Goal: Task Accomplishment & Management: Manage account settings

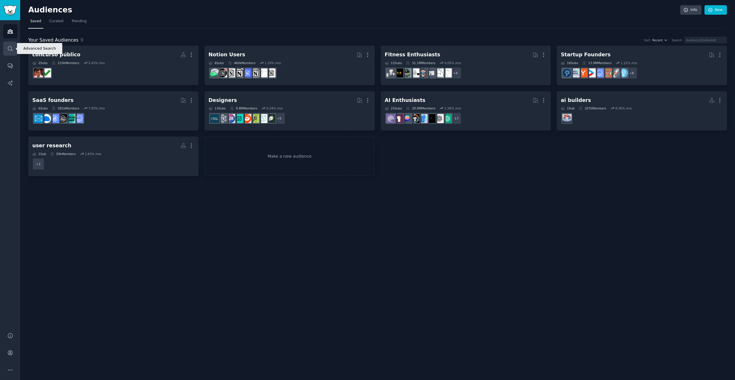
click at [12, 46] on icon "Sidebar" at bounding box center [10, 49] width 6 height 6
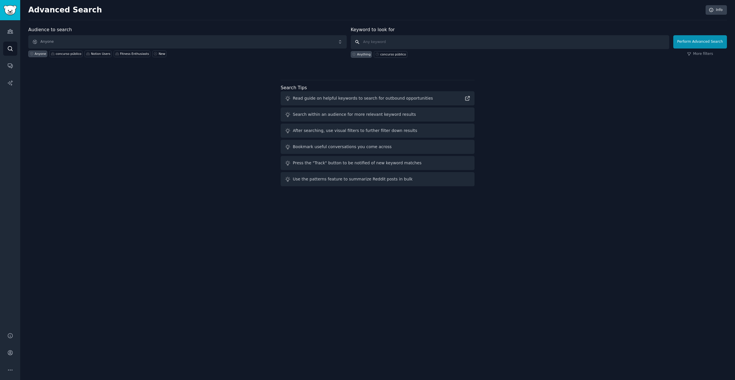
click at [377, 45] on input "text" at bounding box center [510, 42] width 318 height 14
type input "key detector mus"
type input "music key detector guitar"
click button "Perform Advanced Search" at bounding box center [700, 41] width 54 height 13
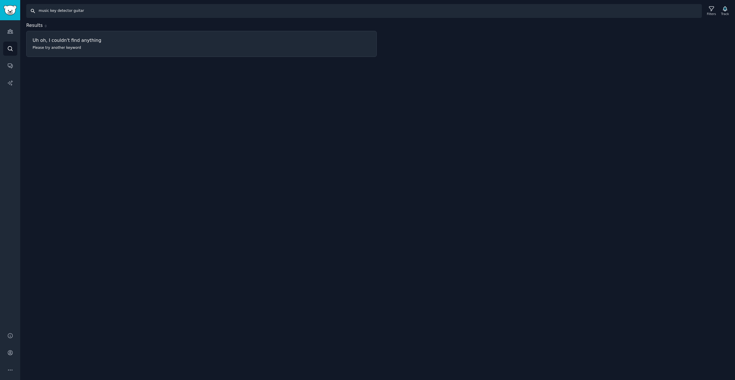
click at [79, 13] on input "music key detector guitar" at bounding box center [363, 11] width 675 height 14
click at [16, 49] on link "Search" at bounding box center [10, 49] width 14 height 14
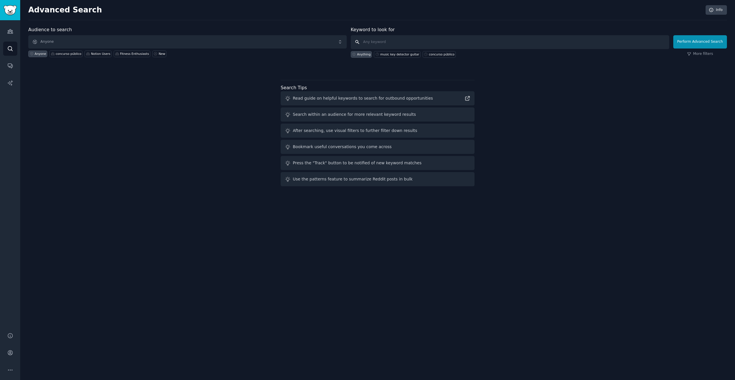
click at [408, 42] on input "text" at bounding box center [510, 42] width 318 height 14
type input "music key detector"
click button "Perform Advanced Search" at bounding box center [700, 41] width 54 height 13
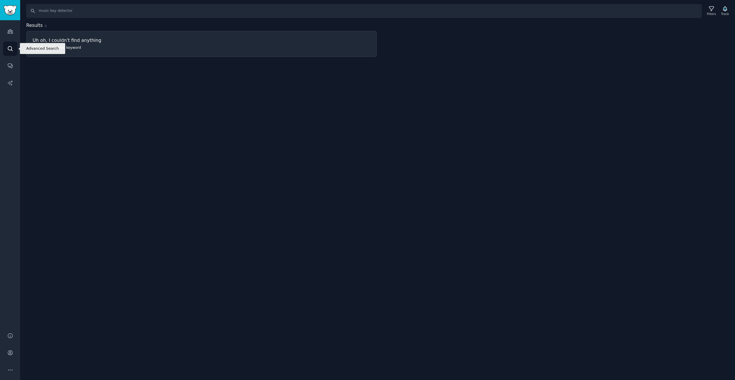
click at [11, 47] on icon "Sidebar" at bounding box center [10, 48] width 5 height 5
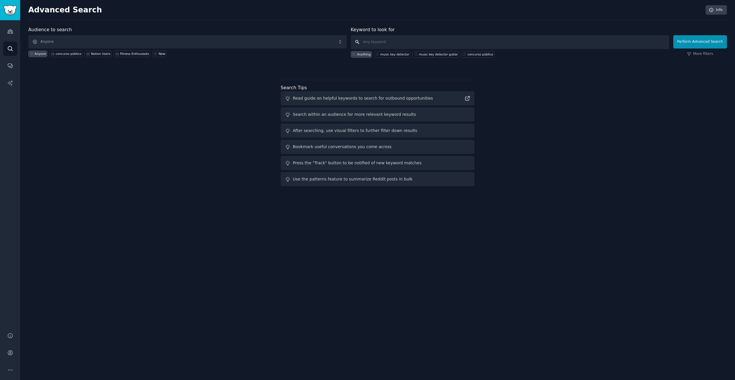
click at [379, 40] on input "text" at bounding box center [510, 42] width 318 height 14
type input "musicians"
click button "Perform Advanced Search" at bounding box center [700, 41] width 54 height 13
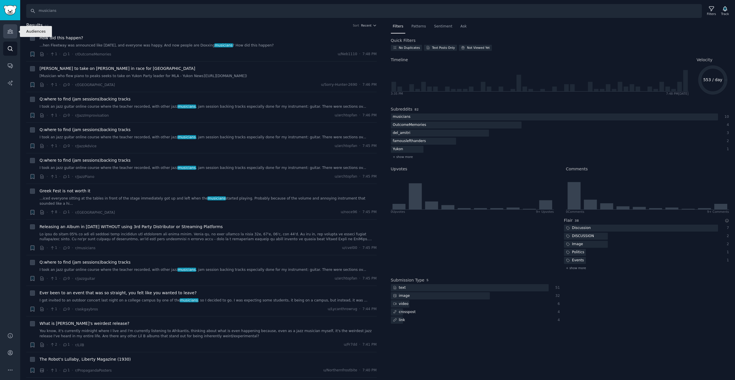
click at [17, 31] on link "Audiences" at bounding box center [10, 31] width 14 height 14
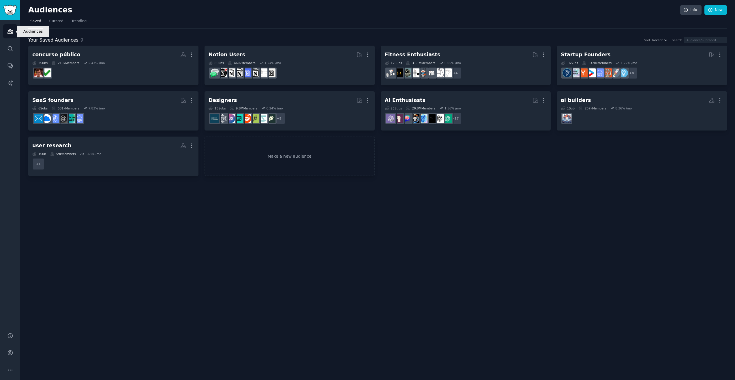
click at [15, 31] on link "Audiences" at bounding box center [10, 31] width 14 height 14
click at [316, 166] on link "Make a new audience" at bounding box center [289, 156] width 170 height 40
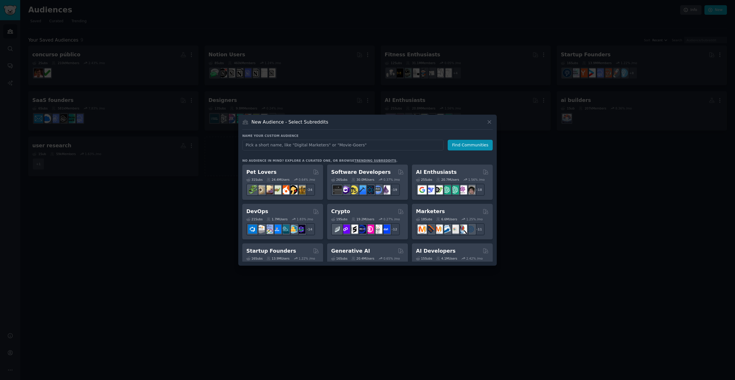
click at [277, 144] on input "text" at bounding box center [342, 145] width 201 height 11
type input "Musicians"
click at [490, 147] on button "Find Communities" at bounding box center [470, 145] width 45 height 11
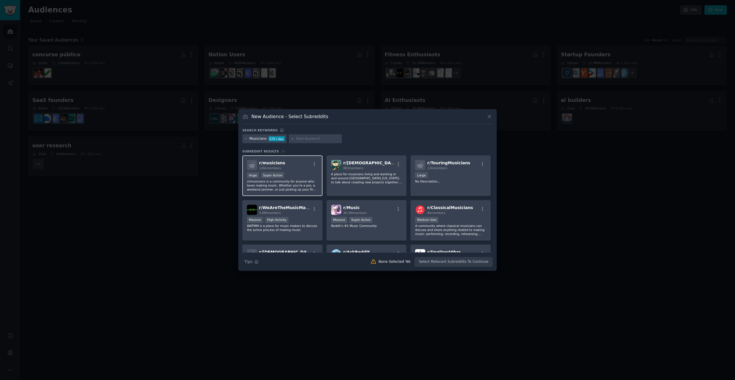
click at [296, 183] on p "/r/musicians is a community for anyone who loves making music. Whether you’re a…" at bounding box center [282, 185] width 71 height 12
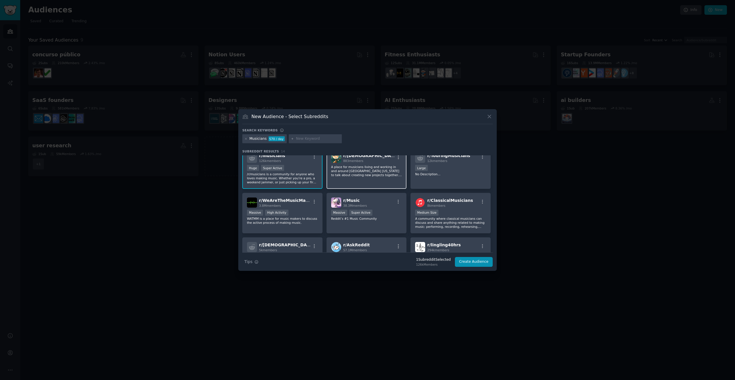
scroll to position [11, 0]
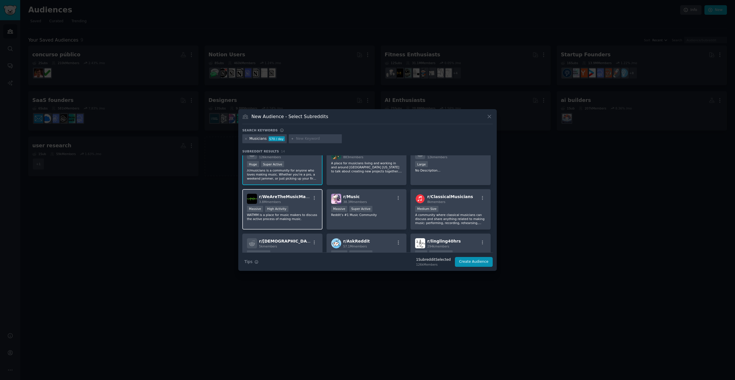
click at [309, 206] on div "Massive High Activity" at bounding box center [282, 209] width 71 height 7
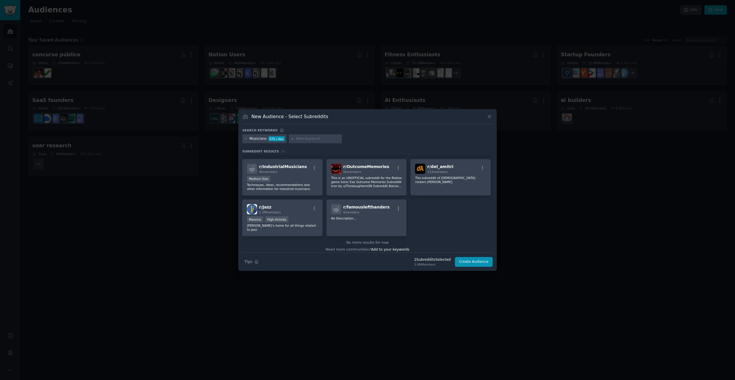
scroll to position [0, 0]
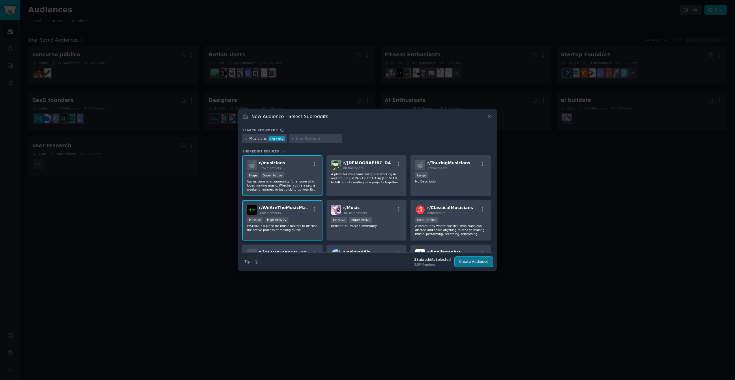
click at [476, 262] on button "Create Audience" at bounding box center [474, 262] width 38 height 10
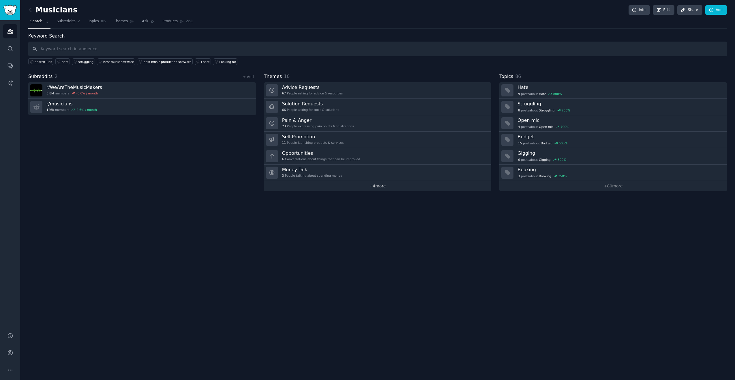
click at [373, 187] on link "+ 4 more" at bounding box center [378, 186] width 228 height 10
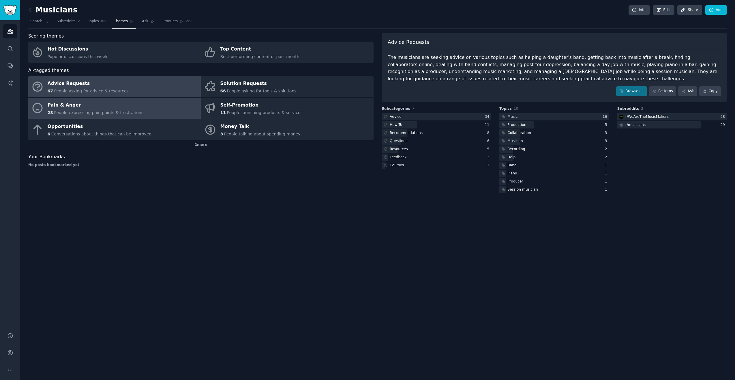
click at [136, 113] on link "Pain & Anger 23 People expressing pain points & frustrations" at bounding box center [114, 107] width 172 height 21
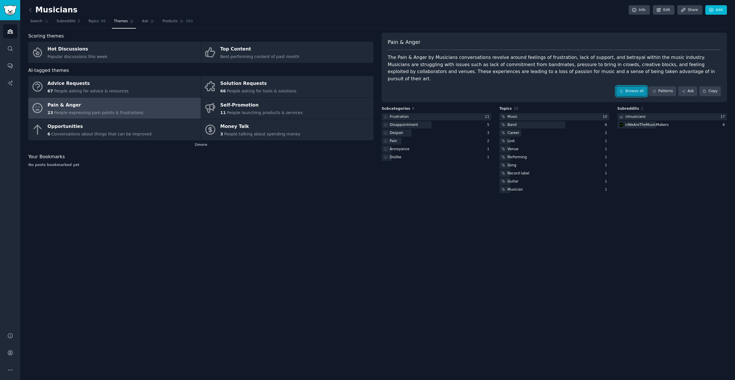
click at [623, 86] on link "Browse all" at bounding box center [631, 91] width 31 height 10
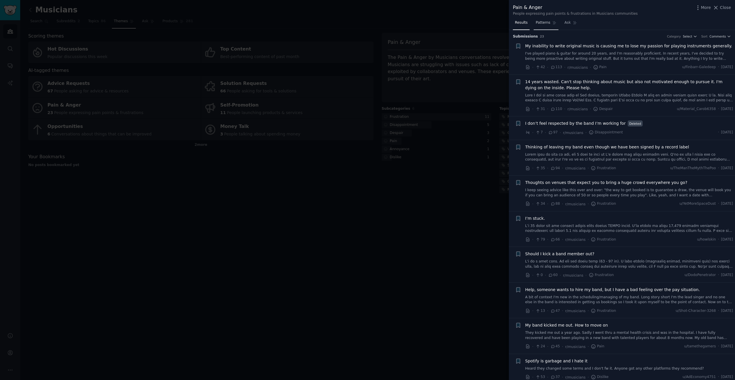
click at [548, 24] on span "Patterns" at bounding box center [543, 22] width 14 height 5
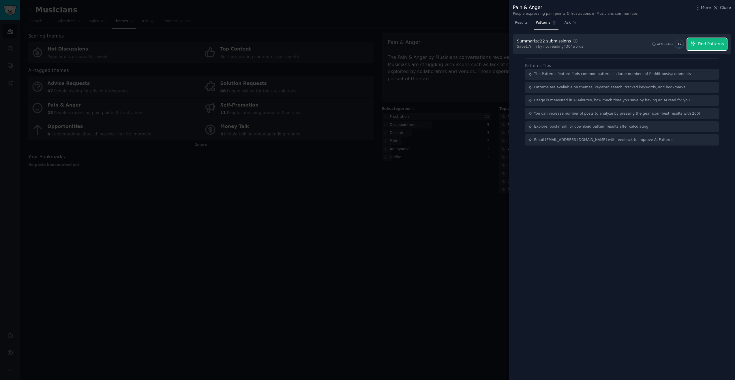
click at [695, 45] on icon "button" at bounding box center [692, 43] width 5 height 5
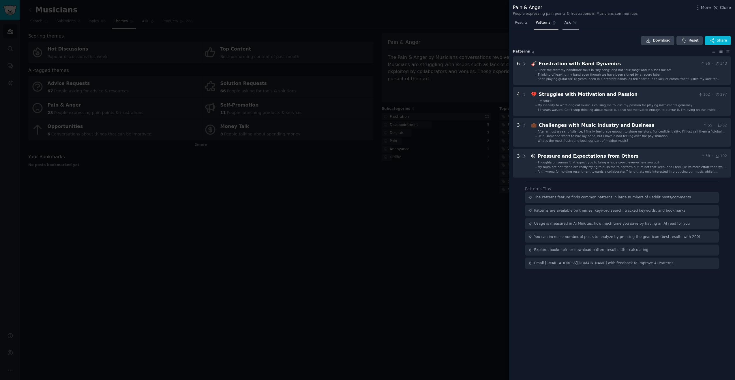
click at [564, 20] on span "Ask" at bounding box center [567, 22] width 6 height 5
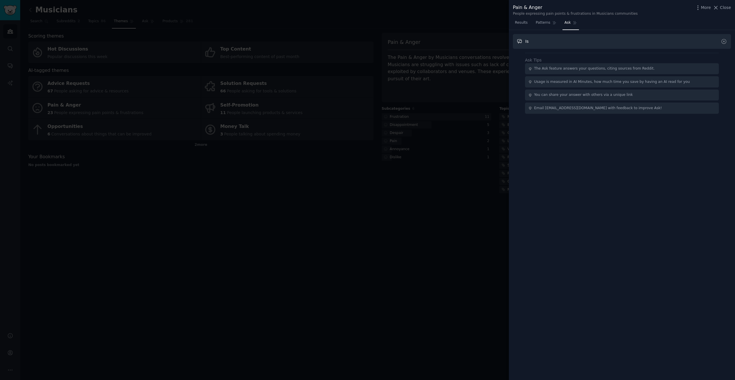
type input "Is"
type input "Is there an opportunity to help musicians find chords of songs by only listenin…"
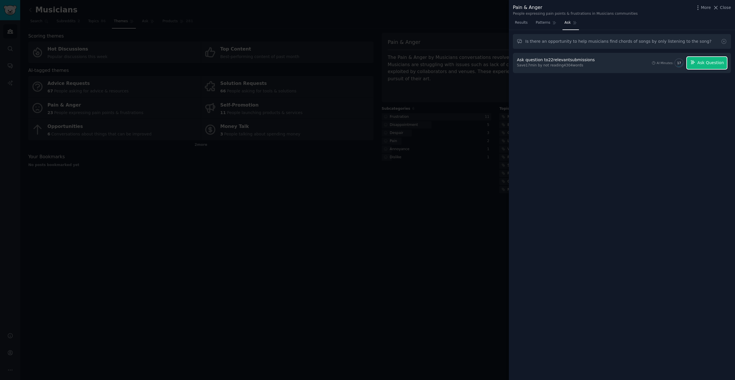
click at [708, 66] on button "Ask Question" at bounding box center [707, 63] width 40 height 12
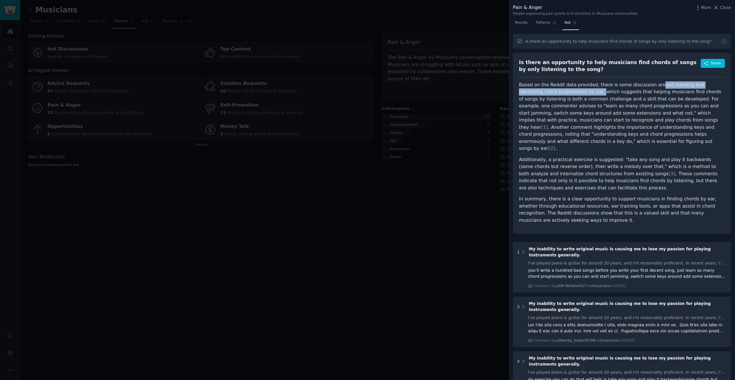
drag, startPoint x: 650, startPoint y: 83, endPoint x: 563, endPoint y: 95, distance: 87.9
click at [563, 95] on p "Based on the Reddit data provided, there is some discussion around learning and…" at bounding box center [622, 116] width 206 height 71
click at [591, 93] on p "Based on the Reddit data provided, there is some discussion around learning and…" at bounding box center [622, 116] width 206 height 71
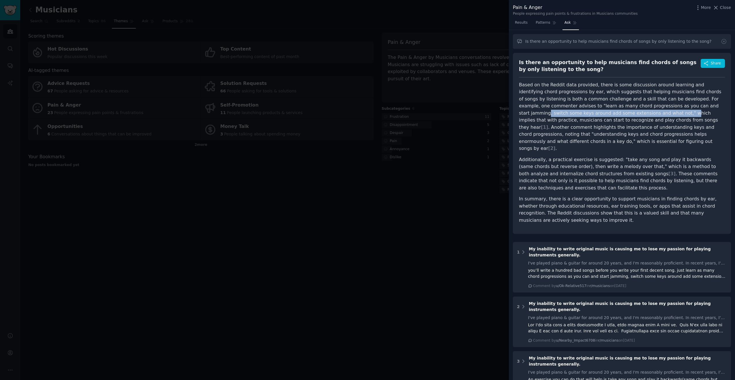
drag, startPoint x: 657, startPoint y: 106, endPoint x: 589, endPoint y: 113, distance: 68.4
click at [589, 113] on p "Based on the Reddit data provided, there is some discussion around learning and…" at bounding box center [622, 116] width 206 height 71
click at [625, 113] on p "Based on the Reddit data provided, there is some discussion around learning and…" at bounding box center [622, 116] width 206 height 71
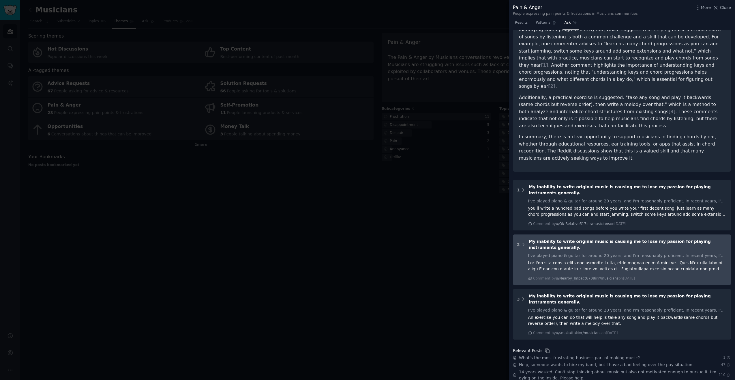
scroll to position [115, 0]
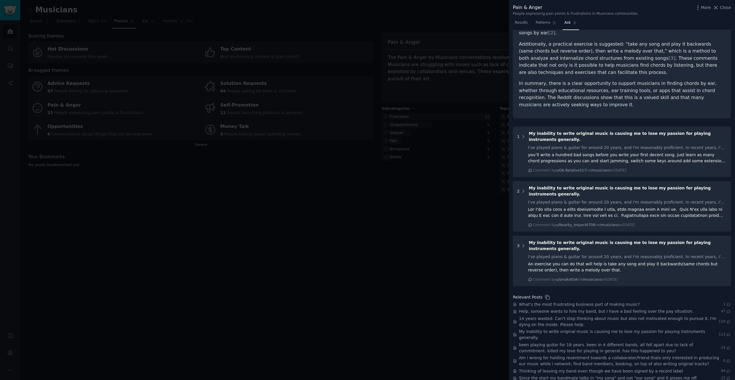
click at [387, 189] on div at bounding box center [367, 190] width 735 height 380
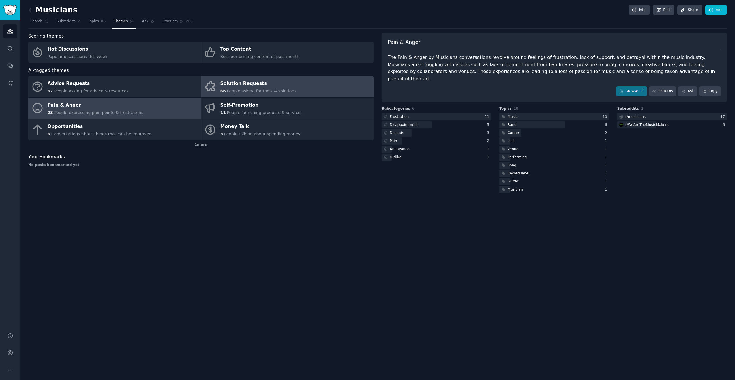
click at [271, 93] on span "People asking for tools & solutions" at bounding box center [262, 91] width 70 height 5
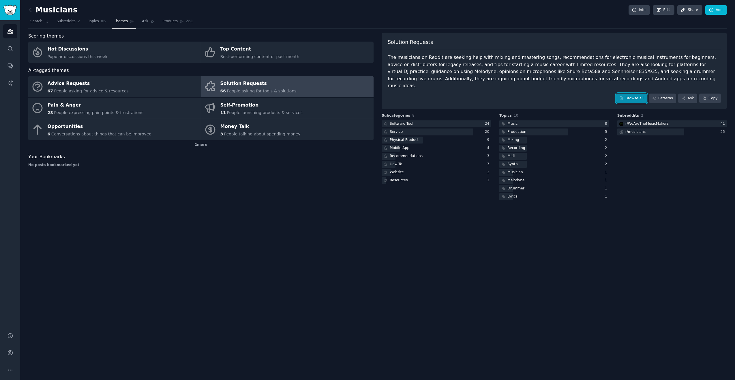
click at [620, 93] on link "Browse all" at bounding box center [631, 98] width 31 height 10
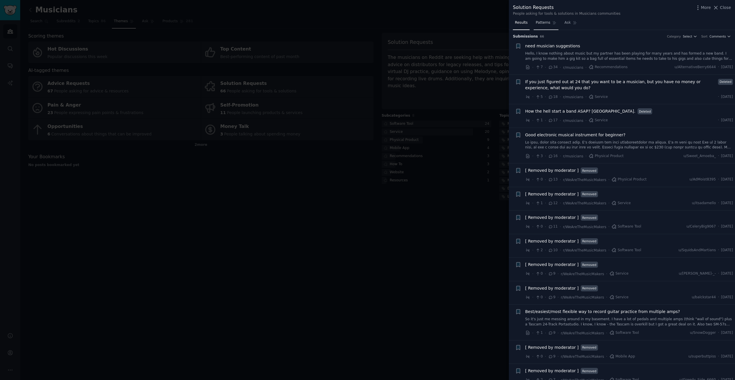
click at [543, 23] on span "Patterns" at bounding box center [543, 22] width 14 height 5
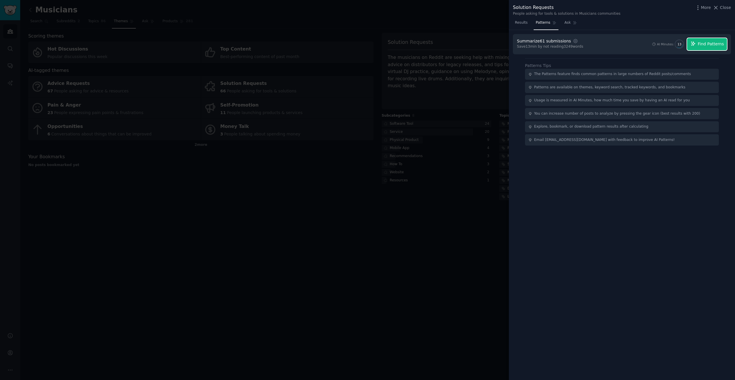
click at [696, 44] on button "Find Patterns" at bounding box center [707, 44] width 40 height 12
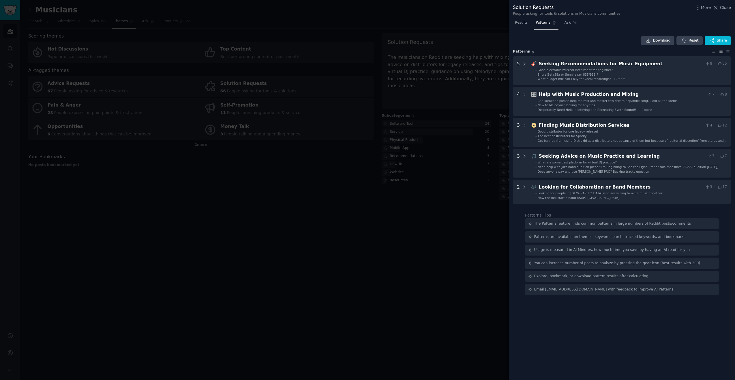
click at [724, 12] on div "Solution Requests People asking for tools & solutions in Musicians communities …" at bounding box center [622, 10] width 218 height 12
click at [723, 10] on span "Close" at bounding box center [725, 8] width 11 height 6
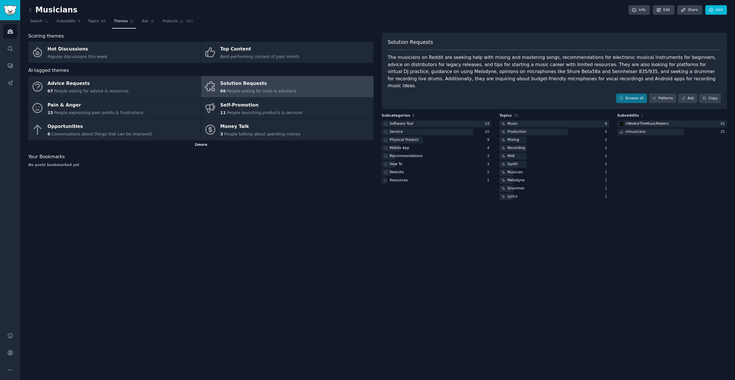
click at [200, 147] on div "2 more" at bounding box center [200, 144] width 345 height 9
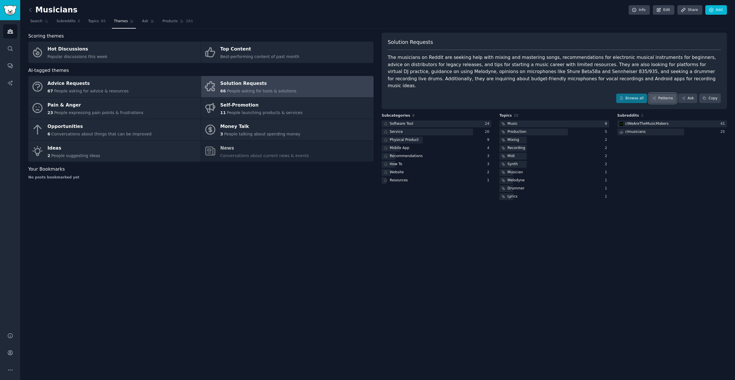
click at [670, 95] on link "Patterns" at bounding box center [662, 98] width 27 height 10
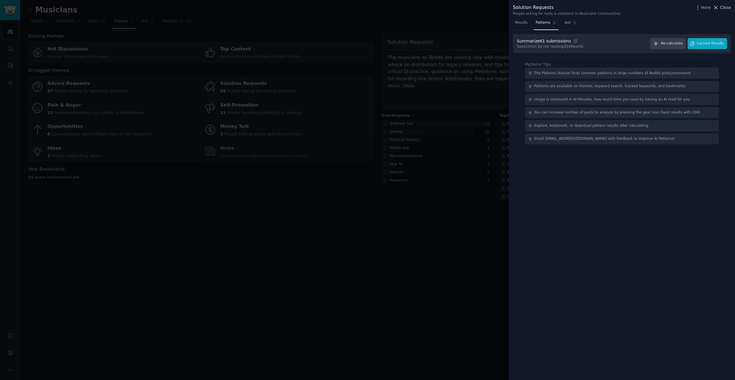
click at [718, 8] on icon at bounding box center [716, 8] width 6 height 6
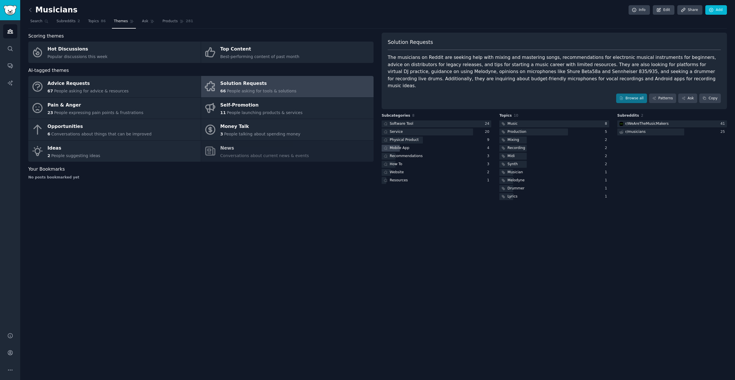
click at [405, 145] on div "Mobile App" at bounding box center [400, 147] width 20 height 5
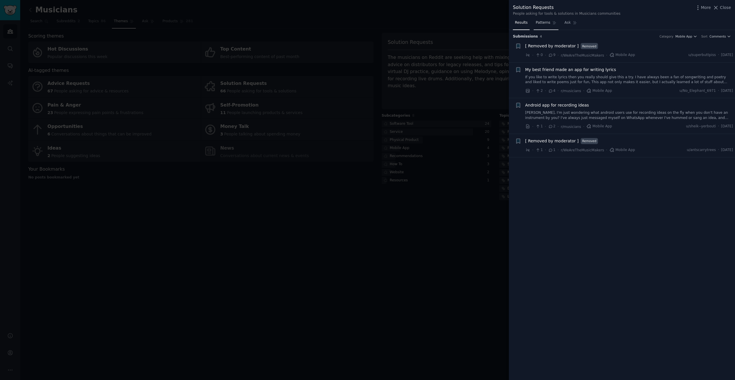
click at [541, 22] on span "Patterns" at bounding box center [543, 22] width 14 height 5
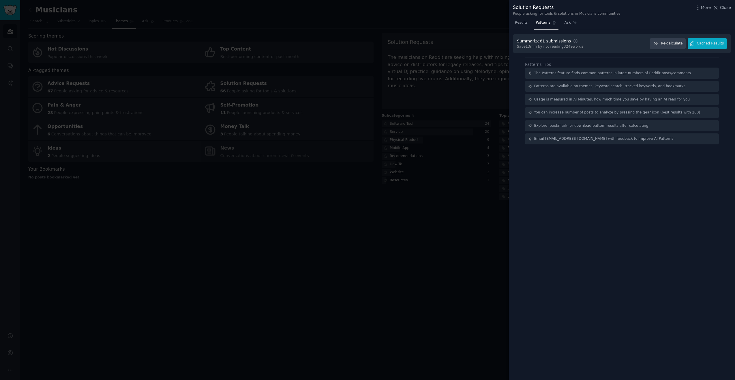
click at [560, 25] on nav "Results Patterns Ask" at bounding box center [546, 24] width 66 height 12
click at [562, 24] on link "Ask" at bounding box center [570, 24] width 16 height 12
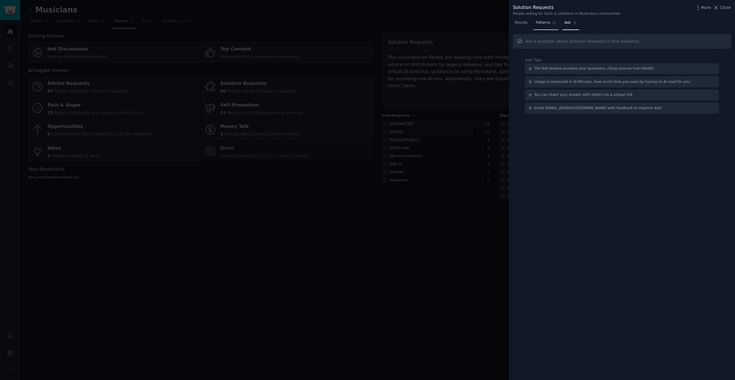
click at [555, 27] on link "Patterns" at bounding box center [546, 24] width 25 height 12
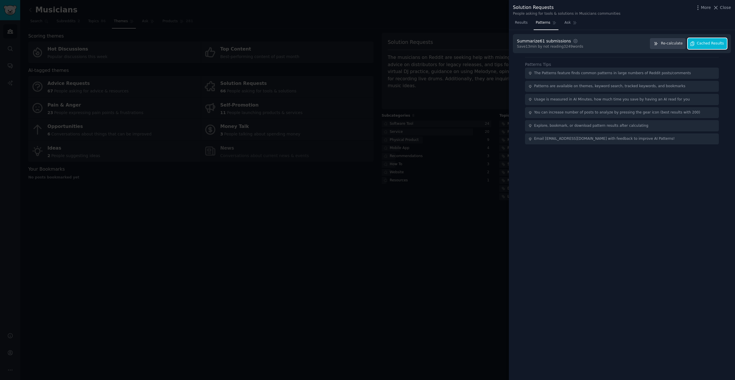
click at [711, 45] on span "Cached Results" at bounding box center [710, 43] width 27 height 5
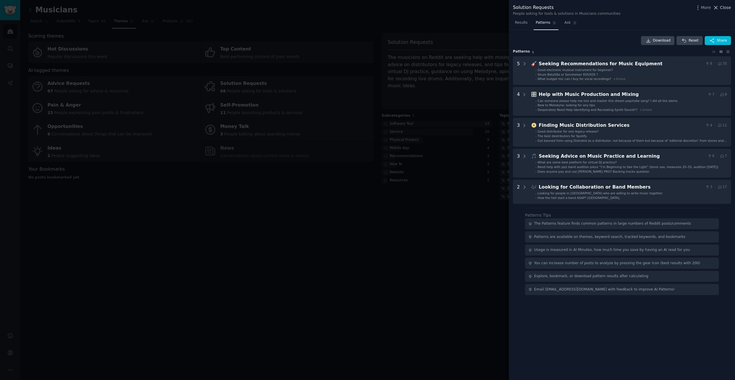
click at [716, 7] on icon at bounding box center [715, 7] width 3 height 3
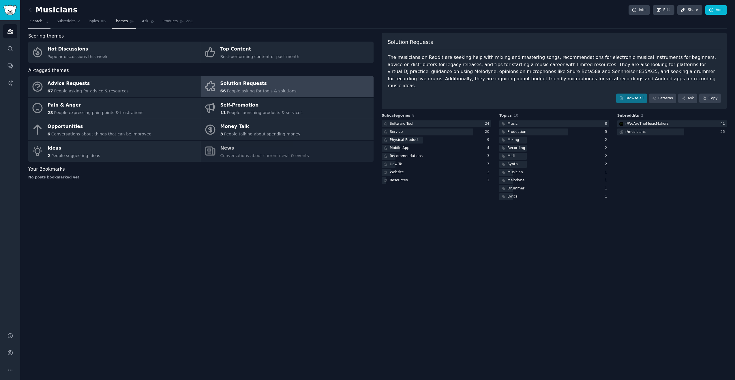
drag, startPoint x: 37, startPoint y: 22, endPoint x: 43, endPoint y: 22, distance: 5.5
click at [37, 22] on span "Search" at bounding box center [36, 21] width 12 height 5
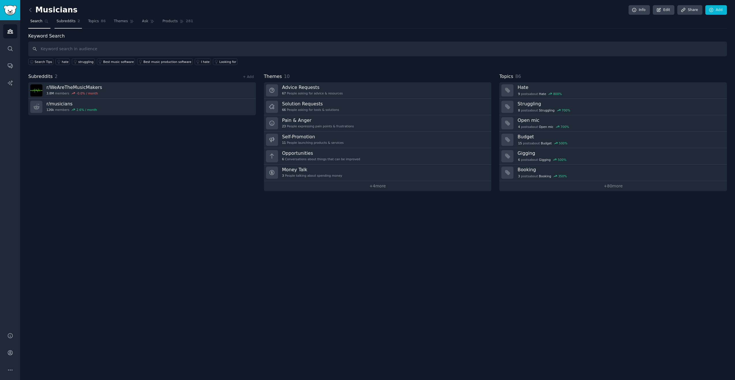
click at [76, 23] on link "Subreddits 2" at bounding box center [68, 23] width 27 height 12
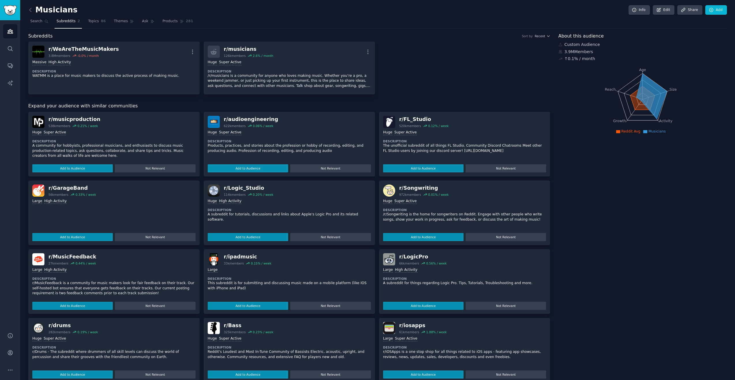
click at [654, 130] on span "Musicians" at bounding box center [656, 131] width 17 height 4
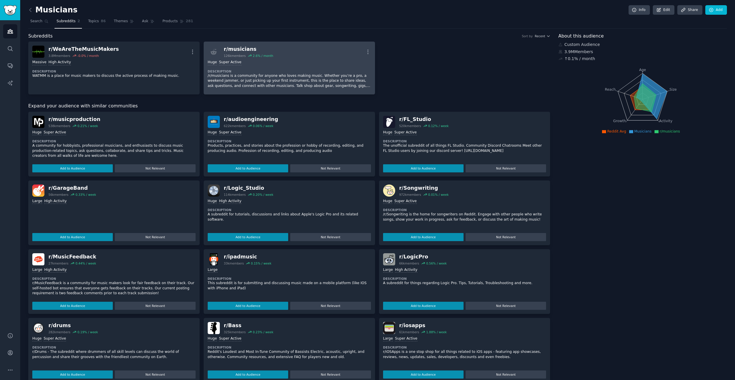
click at [231, 50] on div "r/ musicians" at bounding box center [248, 49] width 49 height 7
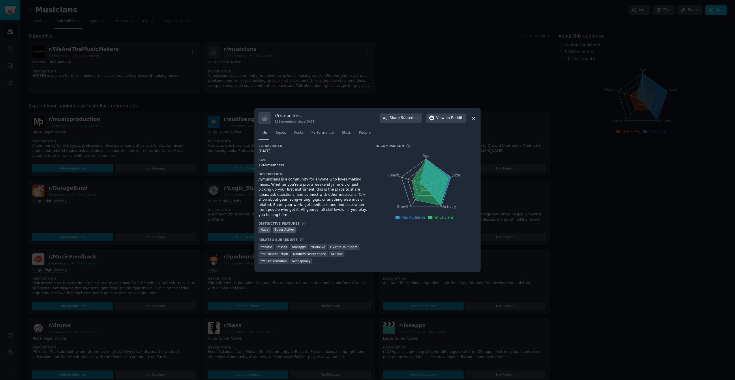
click at [287, 202] on div "/r/musicians is a community for anyone who loves making music. Whether you’re a…" at bounding box center [312, 197] width 109 height 40
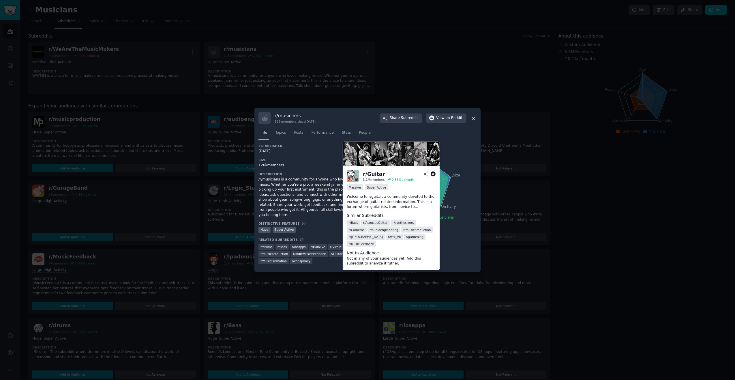
click at [335, 252] on span "r/ Guitar" at bounding box center [337, 253] width 12 height 4
click at [371, 177] on div "r/ Guitar" at bounding box center [374, 173] width 22 height 7
click at [371, 190] on div "Super Active" at bounding box center [376, 187] width 23 height 6
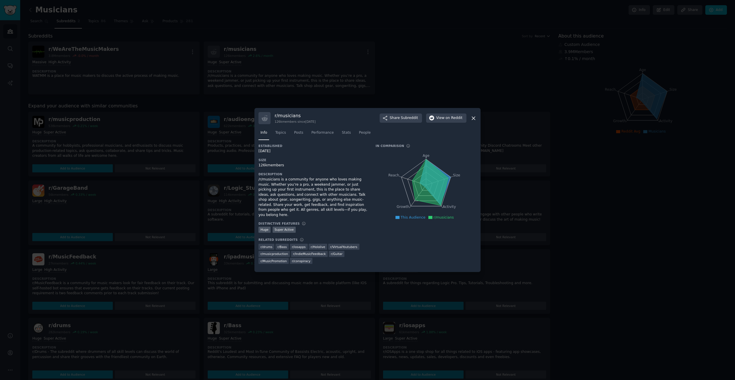
click at [220, 127] on div at bounding box center [367, 190] width 735 height 380
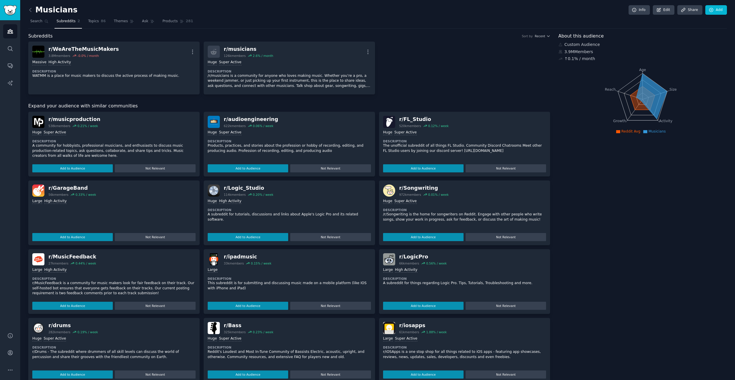
click at [409, 84] on div "r/ WeAreTheMusicMakers 3.8M members -0.0 % / month More Massive High Activity D…" at bounding box center [289, 68] width 522 height 53
click at [448, 55] on div "r/ WeAreTheMusicMakers 3.8M members -0.0 % / month More Massive High Activity D…" at bounding box center [289, 68] width 522 height 53
click at [10, 35] on link "Audiences" at bounding box center [10, 31] width 14 height 14
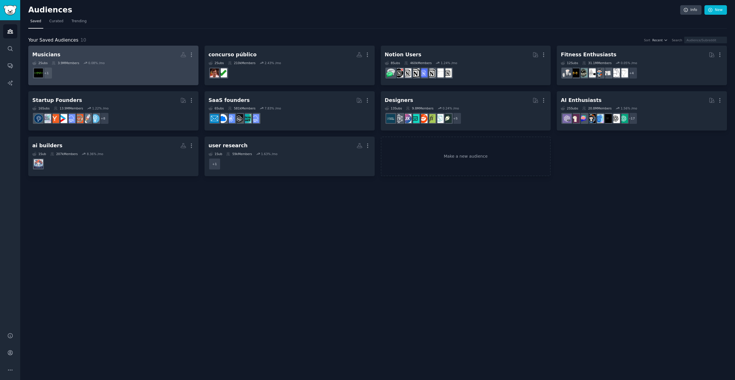
click at [81, 70] on dd "+ 1" at bounding box center [113, 73] width 162 height 16
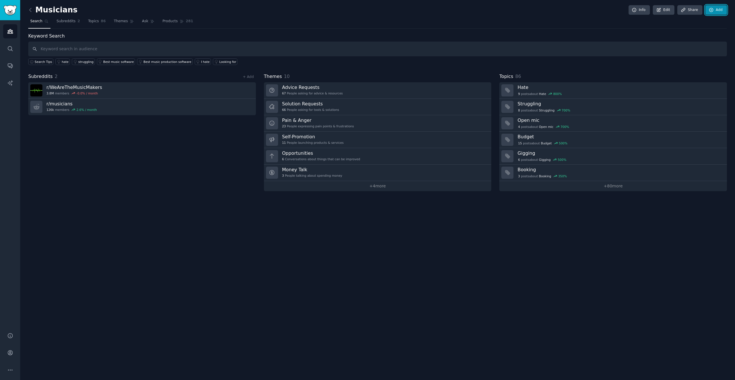
click at [714, 14] on link "Add" at bounding box center [716, 10] width 22 height 10
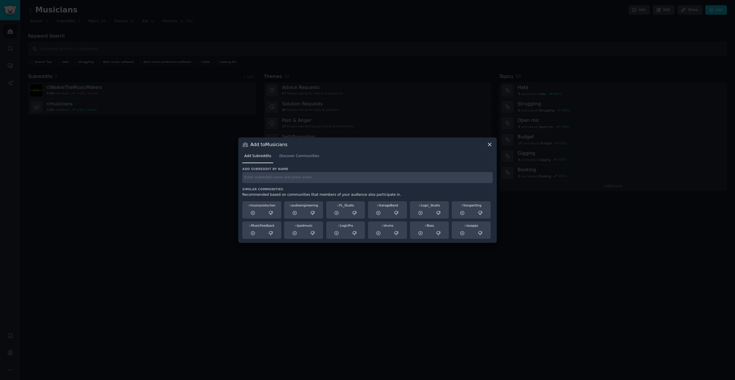
click at [307, 174] on input "text" at bounding box center [367, 177] width 250 height 11
type input "guitar"
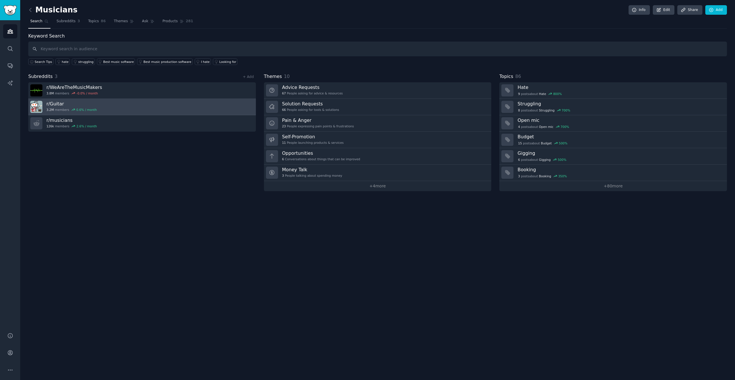
click at [111, 106] on link "r/ Guitar 3.2M members 0.6 % / month" at bounding box center [142, 107] width 228 height 16
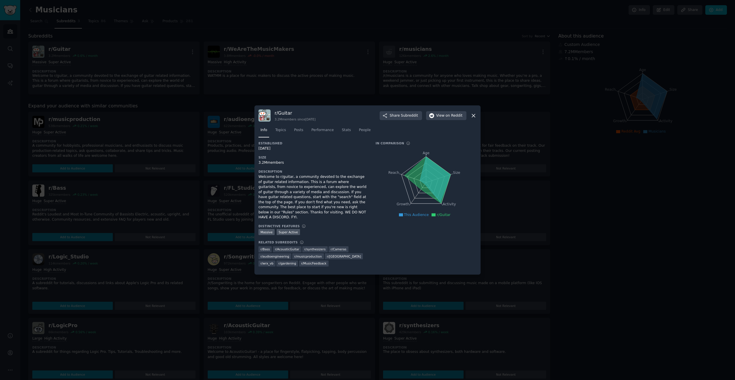
click at [470, 119] on icon at bounding box center [473, 115] width 6 height 6
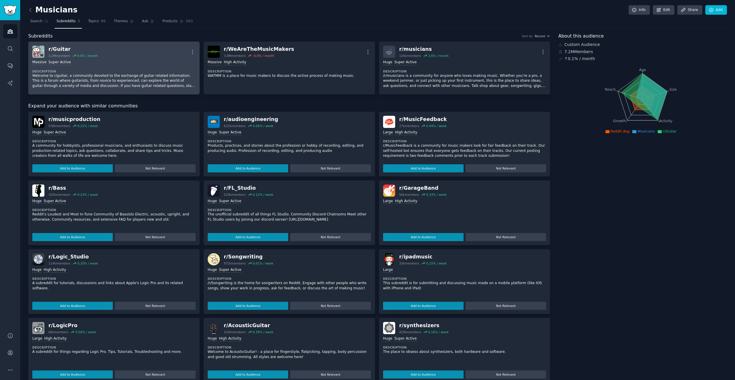
click at [80, 66] on div "Massive Super Active Description Welcome to r/guitar, a community devoted to th…" at bounding box center [113, 74] width 163 height 33
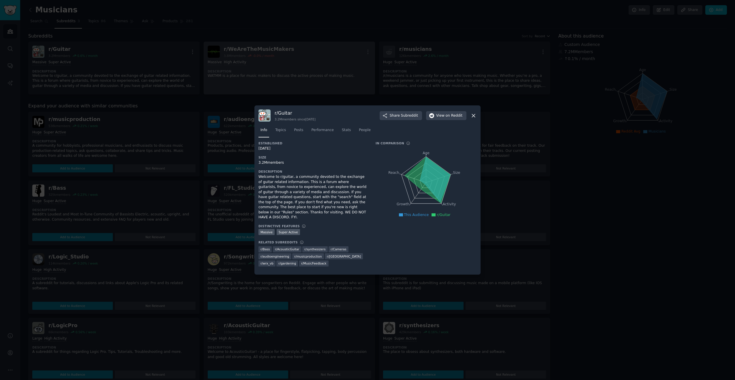
drag, startPoint x: 474, startPoint y: 116, endPoint x: 348, endPoint y: 87, distance: 128.9
click at [474, 116] on icon at bounding box center [473, 115] width 6 height 6
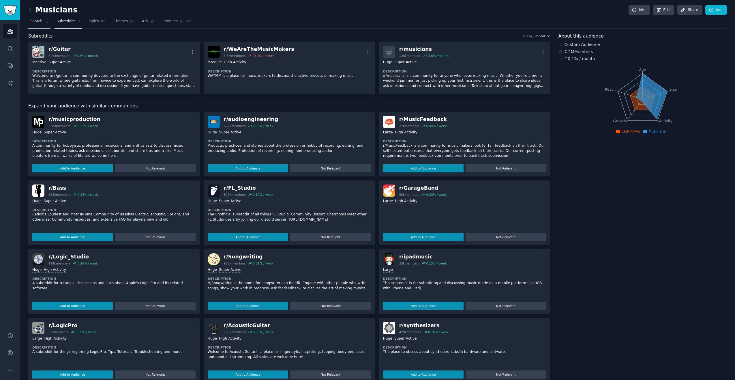
drag, startPoint x: 37, startPoint y: 23, endPoint x: 46, endPoint y: 23, distance: 8.4
click at [37, 23] on span "Search" at bounding box center [36, 21] width 12 height 5
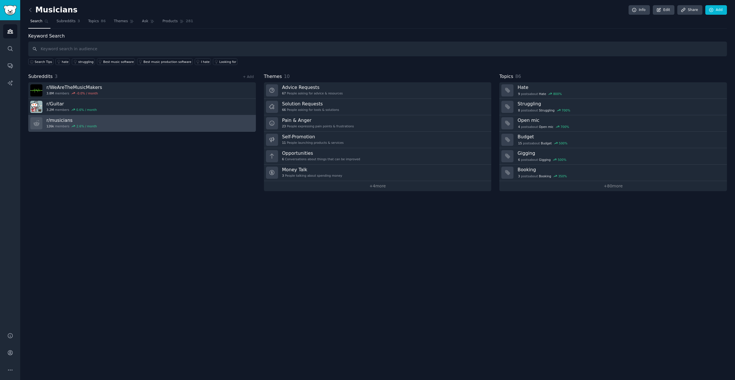
click at [229, 122] on link "r/ musicians 126k members 2.6 % / month" at bounding box center [142, 123] width 228 height 16
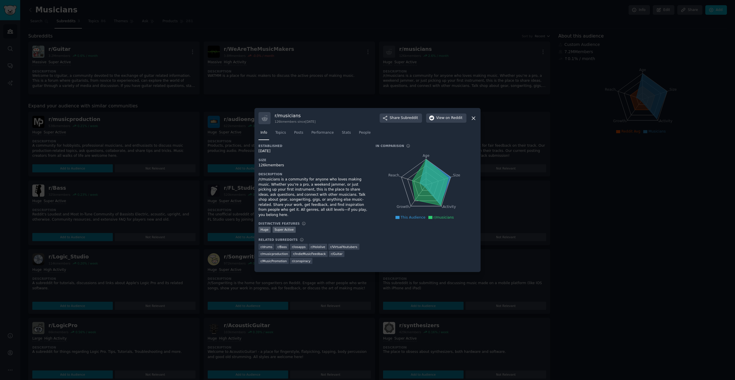
click at [168, 95] on div at bounding box center [367, 190] width 735 height 380
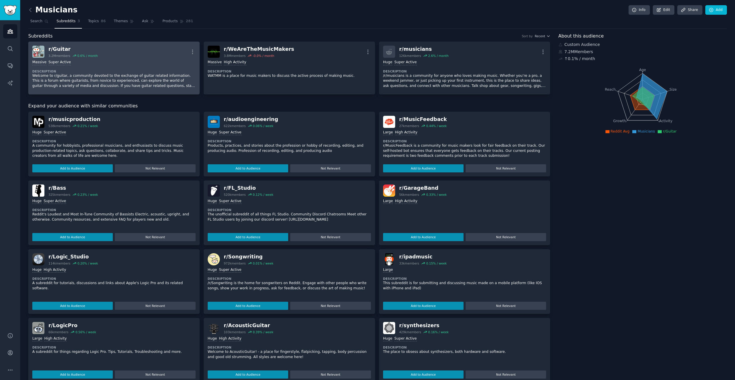
click at [123, 55] on div "r/ Guitar 3.2M members 0.6 % / month More" at bounding box center [113, 52] width 163 height 12
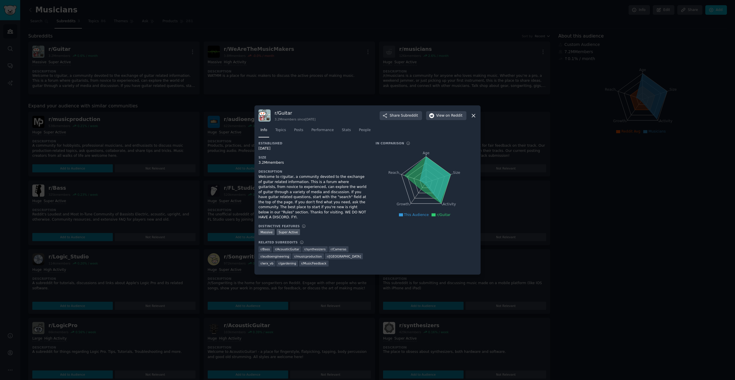
click at [472, 119] on icon at bounding box center [473, 115] width 6 height 6
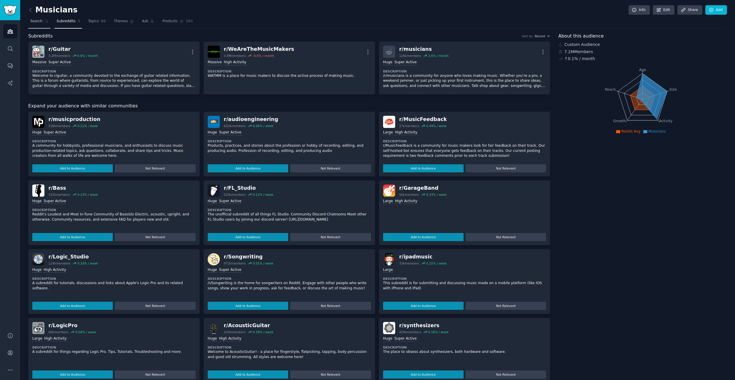
click at [37, 18] on link "Search" at bounding box center [39, 23] width 22 height 12
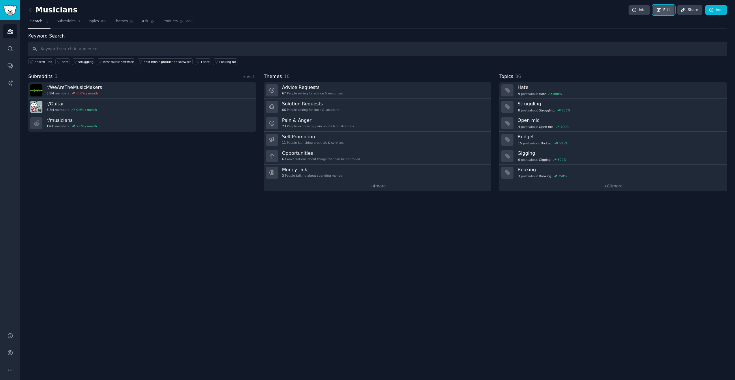
click at [661, 9] on icon at bounding box center [658, 9] width 5 height 5
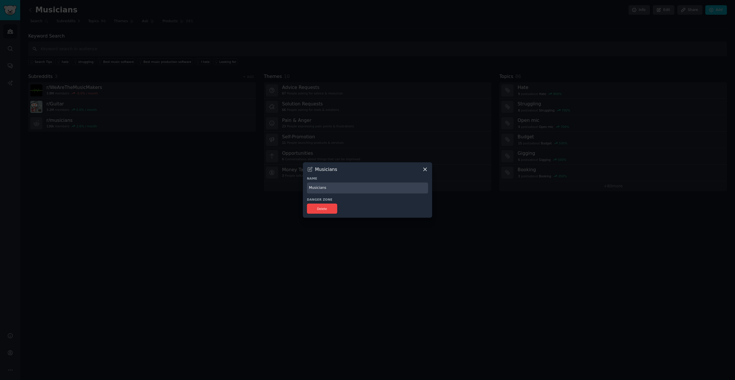
click at [421, 169] on div "Musicians" at bounding box center [367, 169] width 121 height 6
click at [422, 169] on icon at bounding box center [425, 169] width 6 height 6
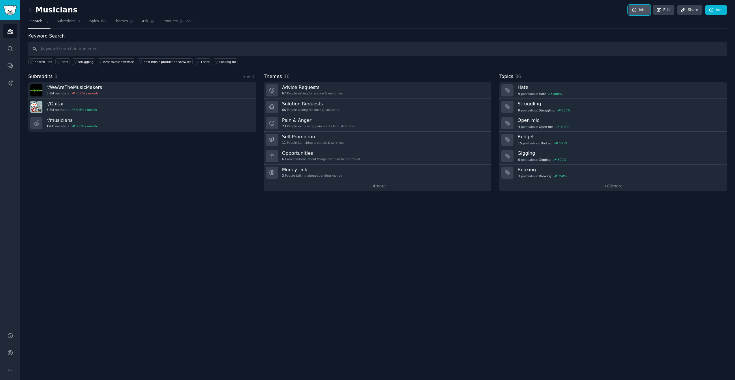
click at [641, 9] on link "Info" at bounding box center [638, 10] width 21 height 10
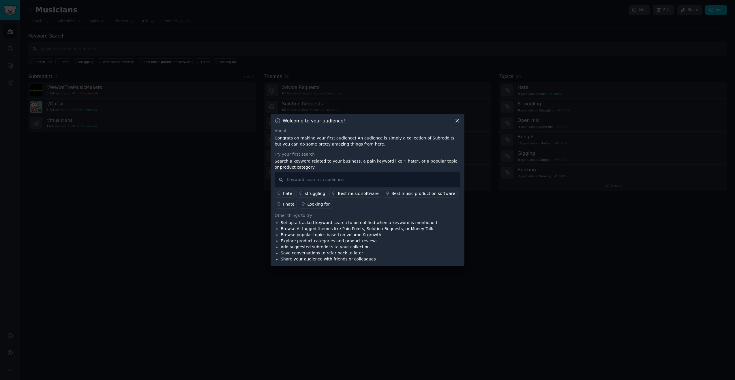
click at [454, 120] on icon at bounding box center [457, 121] width 6 height 6
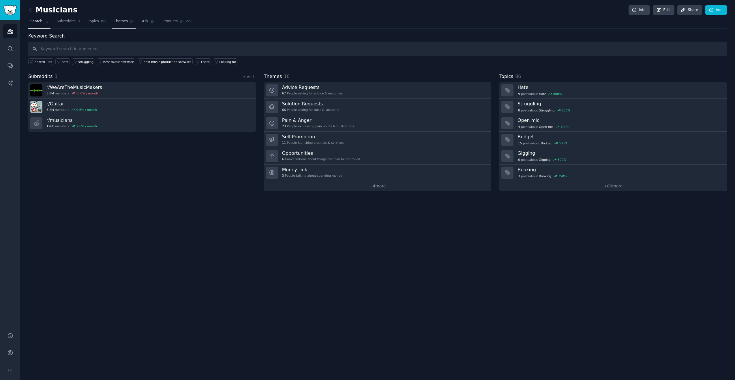
click at [121, 23] on span "Themes" at bounding box center [121, 21] width 14 height 5
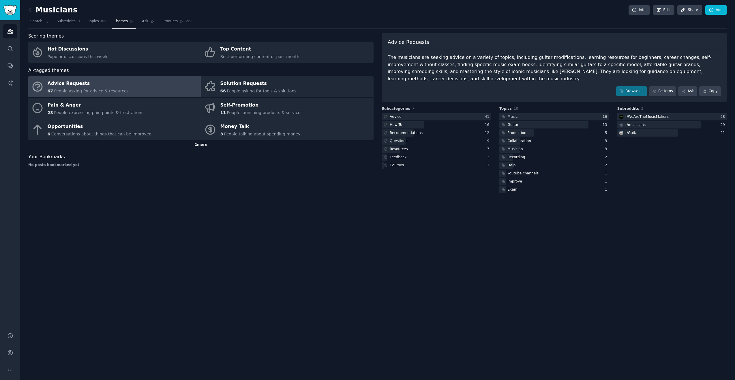
click at [196, 143] on div "2 more" at bounding box center [200, 144] width 345 height 9
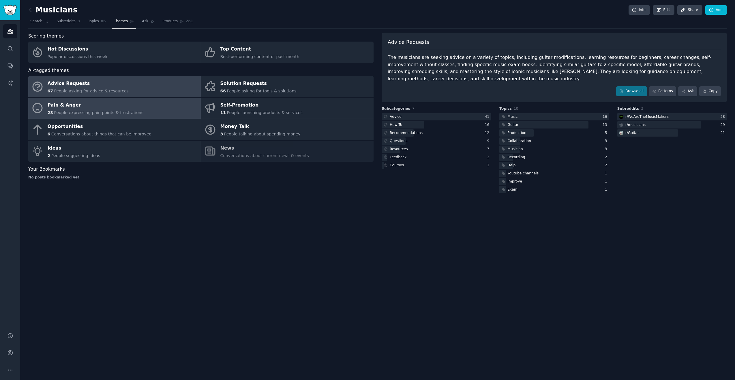
click at [148, 114] on link "Pain & Anger 23 People expressing pain points & frustrations" at bounding box center [114, 107] width 172 height 21
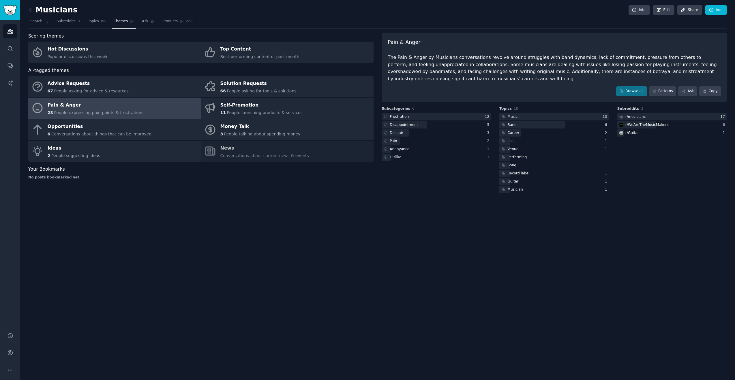
click at [316, 183] on div "Scoring themes Hot Discussions Popular discussions this week Top Content Best-p…" at bounding box center [200, 113] width 345 height 161
click at [166, 20] on span "Products" at bounding box center [169, 21] width 15 height 5
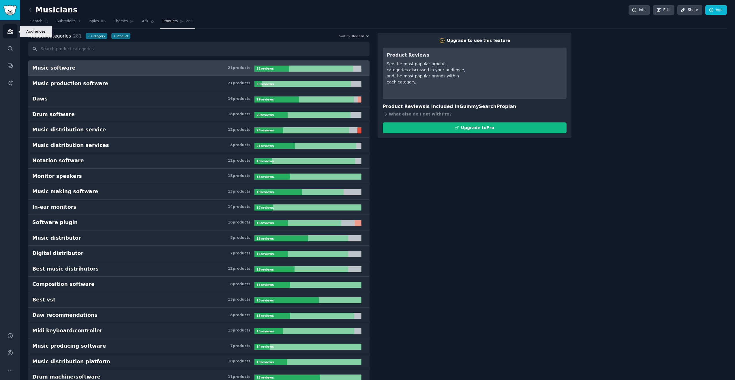
click at [15, 36] on link "Audiences" at bounding box center [10, 31] width 14 height 14
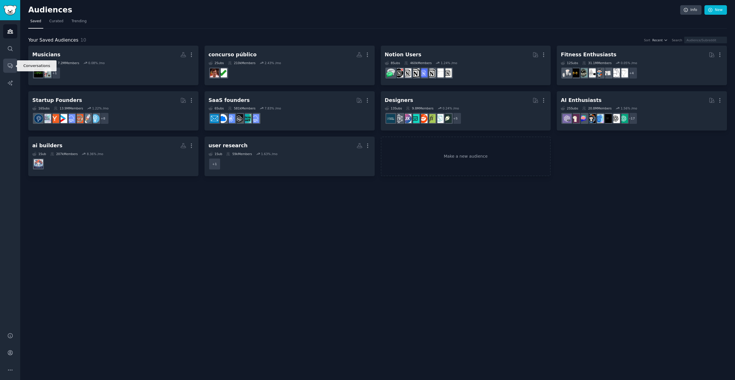
click at [14, 68] on link "Conversations" at bounding box center [10, 66] width 14 height 14
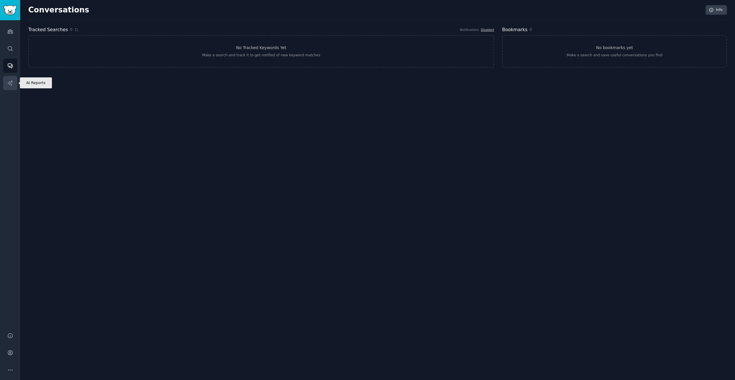
click at [10, 82] on icon "Sidebar" at bounding box center [9, 82] width 5 height 5
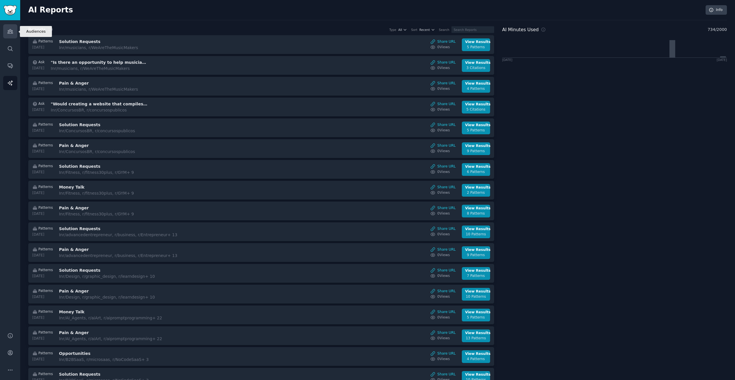
click at [13, 36] on link "Audiences" at bounding box center [10, 31] width 14 height 14
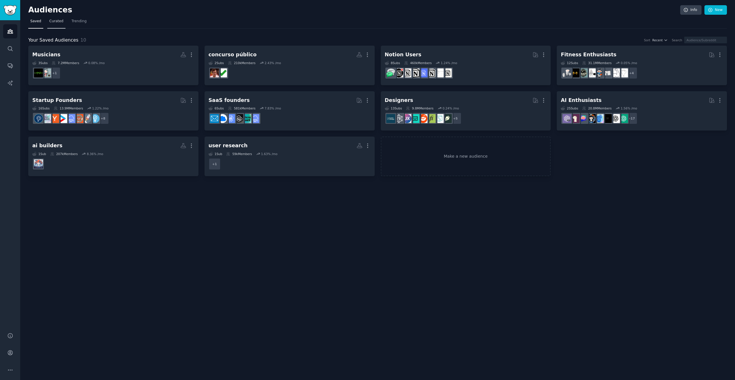
click at [52, 24] on link "Curated" at bounding box center [56, 23] width 18 height 12
